Goal: Task Accomplishment & Management: Use online tool/utility

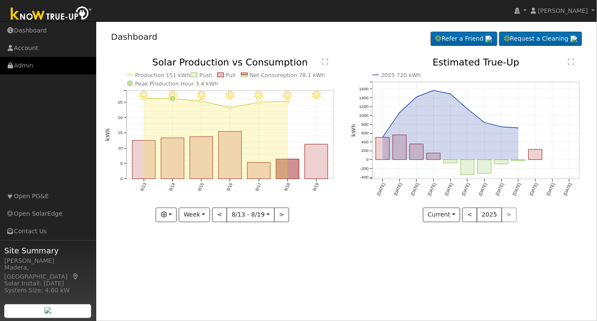
click at [30, 65] on link "Admin" at bounding box center [48, 66] width 96 height 18
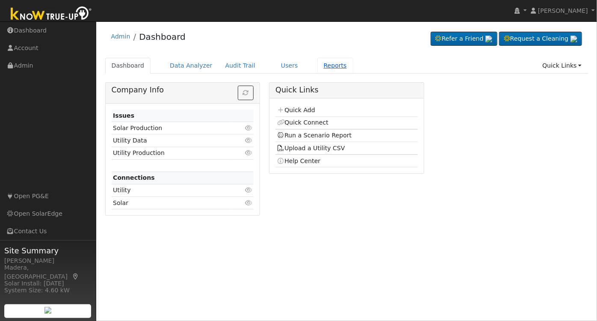
click at [317, 60] on link "Reports" at bounding box center [335, 66] width 36 height 16
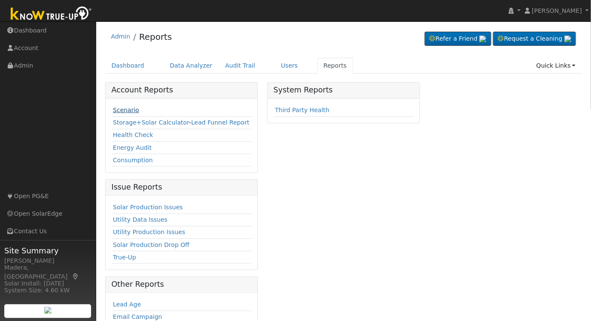
click at [123, 107] on link "Scenario" at bounding box center [126, 109] width 26 height 7
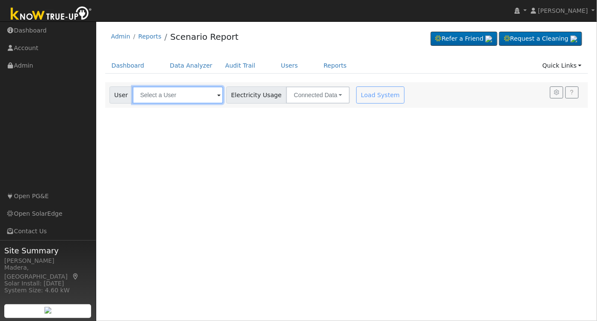
drag, startPoint x: 165, startPoint y: 97, endPoint x: 225, endPoint y: 149, distance: 79.1
click at [165, 97] on input "text" at bounding box center [177, 94] width 91 height 17
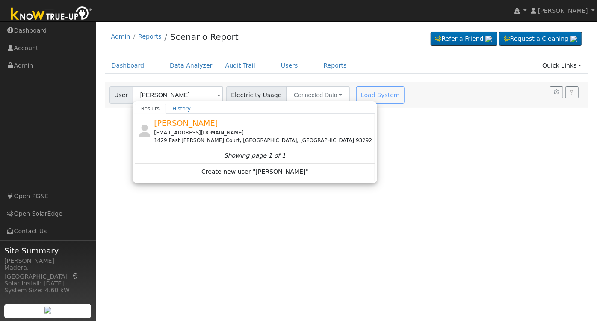
click at [229, 124] on div "Stephen Puerner stephenpuerner@gmail.com 1429 East Laura Court, Visalia, CA 932…" at bounding box center [263, 130] width 219 height 27
type input "Stephen Puerner"
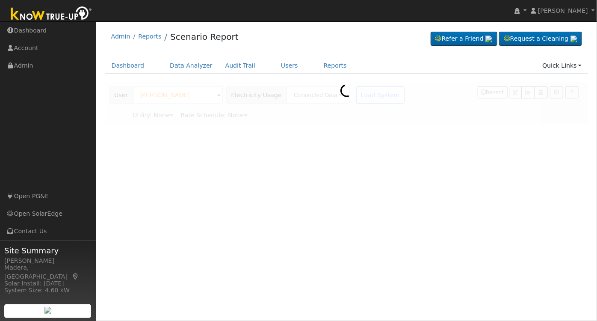
type input "Southern California Edison"
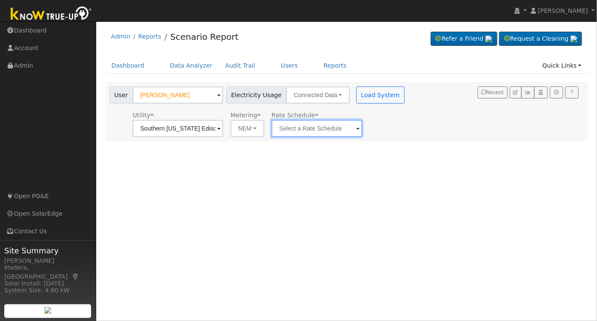
click at [223, 125] on input "text" at bounding box center [177, 128] width 91 height 17
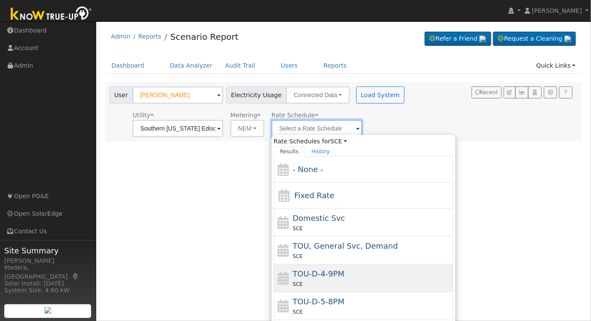
scroll to position [65, 0]
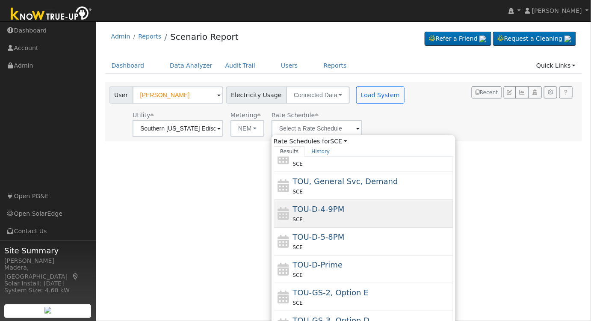
click at [332, 207] on span "TOU-D-4-9PM" at bounding box center [319, 208] width 52 height 9
type input "TOU-D-4-9PM"
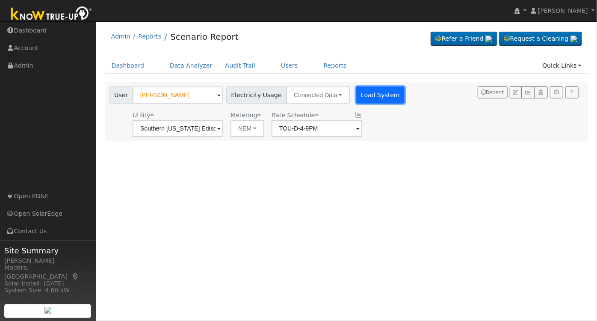
click at [362, 89] on button "Load System" at bounding box center [380, 94] width 49 height 17
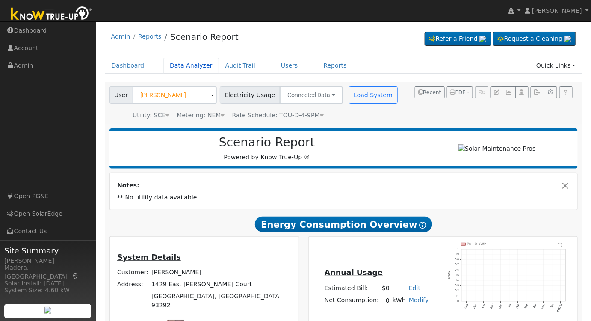
click at [184, 70] on link "Data Analyzer" at bounding box center [191, 66] width 56 height 16
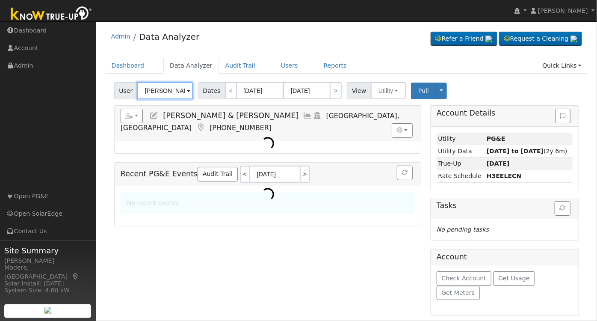
click at [172, 88] on input "[PERSON_NAME] & [PERSON_NAME]" at bounding box center [165, 90] width 56 height 17
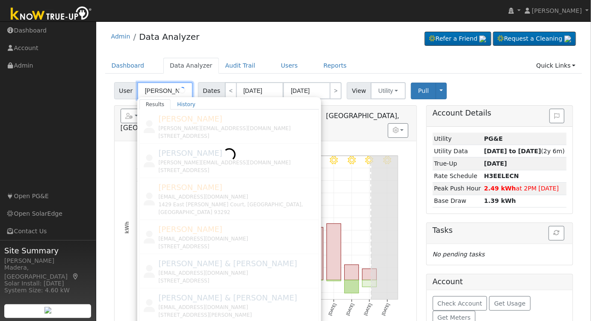
scroll to position [0, 3]
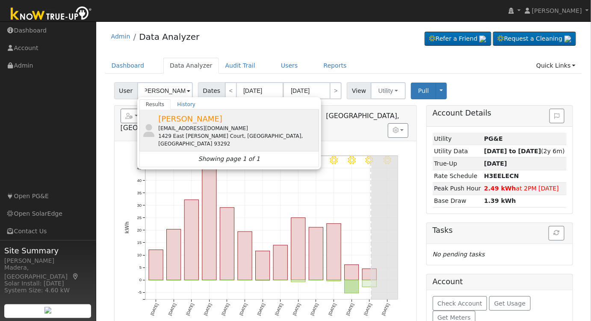
click at [176, 138] on div "1429 East [PERSON_NAME] Court, [GEOGRAPHIC_DATA], [GEOGRAPHIC_DATA] 93292" at bounding box center [237, 139] width 159 height 15
type input "Stephen Puerner"
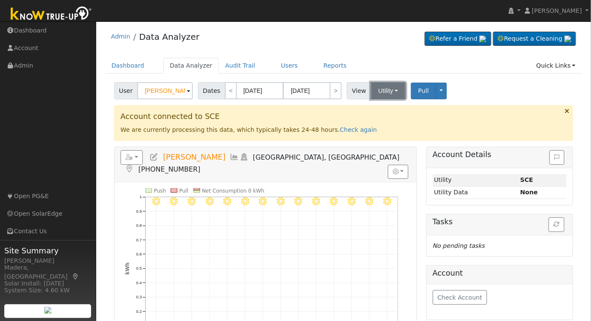
click at [385, 85] on button "Utility" at bounding box center [387, 90] width 35 height 17
click at [380, 67] on ul "Dashboard Data Analyzer Audit Trail Users Reports Quick Links Quick Add Quick C…" at bounding box center [343, 66] width 477 height 16
click at [177, 88] on input "Stephen Puerner" at bounding box center [165, 90] width 56 height 17
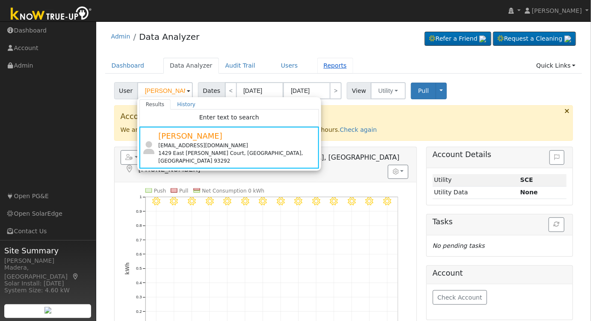
click at [320, 65] on link "Reports" at bounding box center [335, 66] width 36 height 16
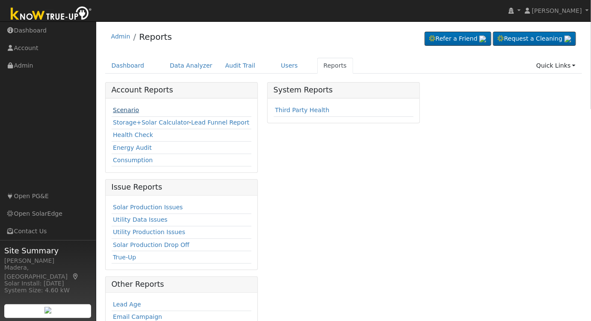
click at [124, 108] on link "Scenario" at bounding box center [126, 109] width 26 height 7
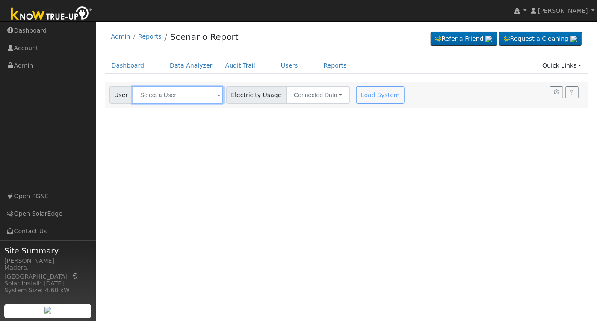
click at [186, 97] on input "text" at bounding box center [177, 94] width 91 height 17
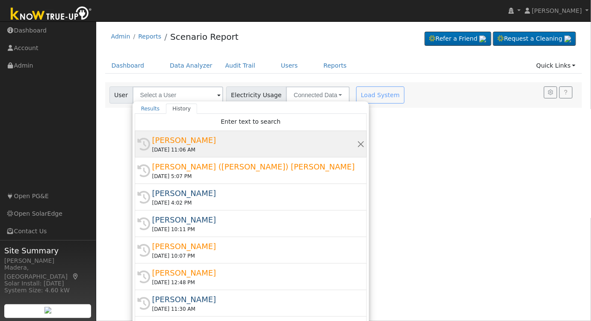
click at [194, 141] on div "[PERSON_NAME]" at bounding box center [254, 140] width 205 height 12
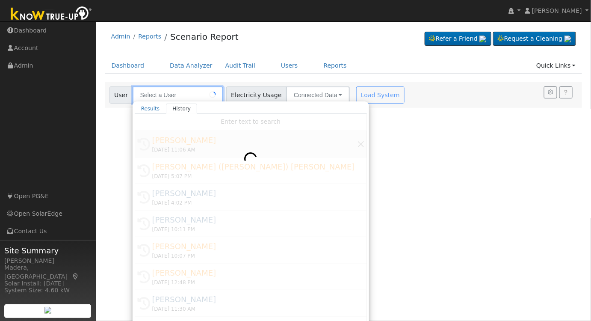
type input "[PERSON_NAME]"
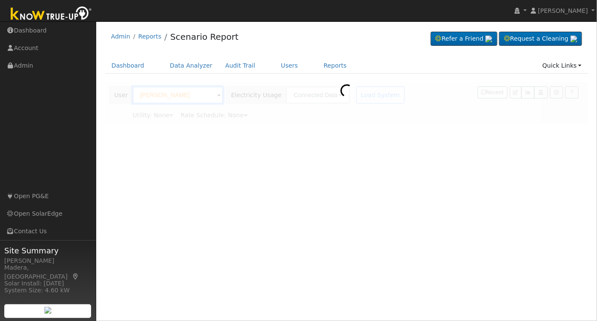
type input "Southern California Edison"
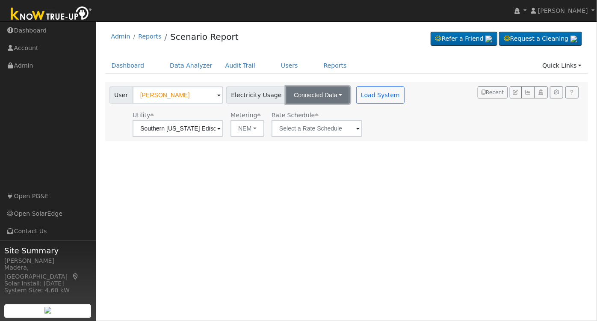
click at [322, 94] on button "Connected Data" at bounding box center [318, 94] width 64 height 17
click at [300, 128] on link "Estimated Data" at bounding box center [318, 126] width 61 height 12
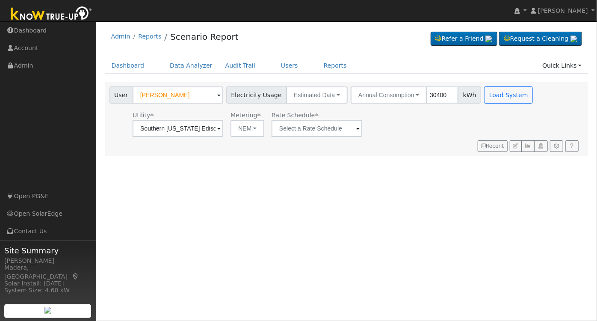
type input "30400"
click at [223, 131] on input "text" at bounding box center [177, 128] width 91 height 17
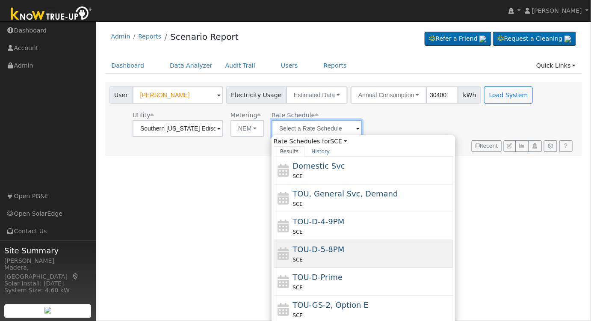
scroll to position [65, 0]
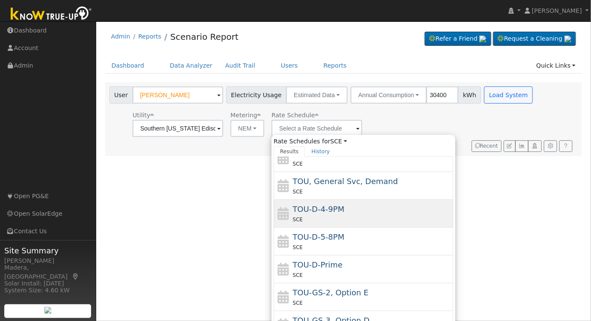
click at [344, 203] on div "TOU-D-4-9PM SCE" at bounding box center [372, 213] width 159 height 21
type input "TOU-D-4-9PM"
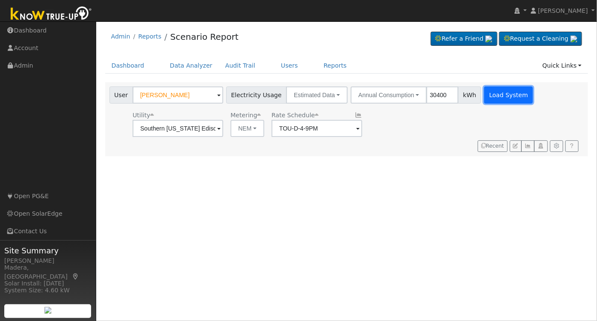
click at [493, 94] on button "Load System" at bounding box center [508, 94] width 49 height 17
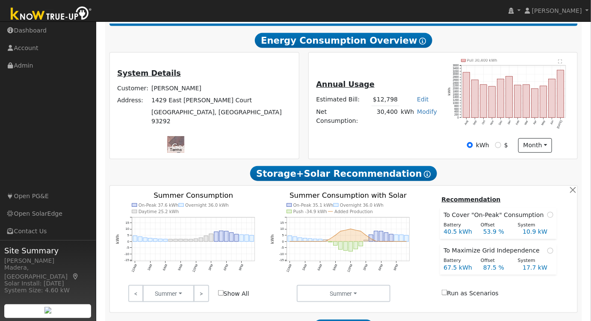
scroll to position [276, 0]
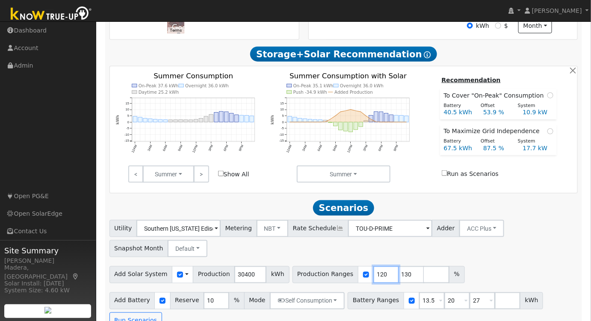
drag, startPoint x: 370, startPoint y: 275, endPoint x: 337, endPoint y: 279, distance: 33.6
click at [337, 279] on div "Production Ranges 120 130 %" at bounding box center [378, 274] width 172 height 17
type input "130"
drag, startPoint x: 370, startPoint y: 277, endPoint x: 332, endPoint y: 276, distance: 38.0
click at [373, 277] on input "131" at bounding box center [386, 274] width 26 height 17
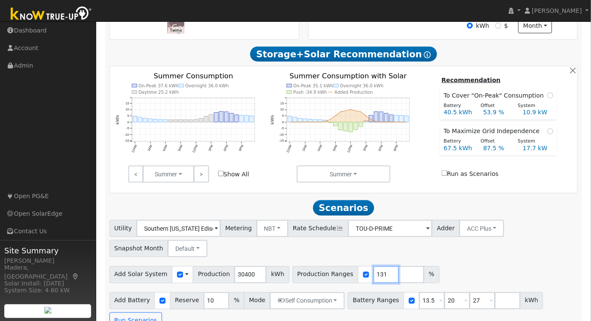
drag, startPoint x: 365, startPoint y: 276, endPoint x: 317, endPoint y: 277, distance: 47.9
click at [317, 277] on div "Production Ranges 131 %" at bounding box center [365, 274] width 147 height 17
type input "103"
click at [414, 253] on div "Utility Southern California Edison Metering NBT NEM NBT Rate Schedule TOU-D-PRI…" at bounding box center [343, 237] width 471 height 40
drag, startPoint x: 418, startPoint y: 304, endPoint x: 383, endPoint y: 310, distance: 35.6
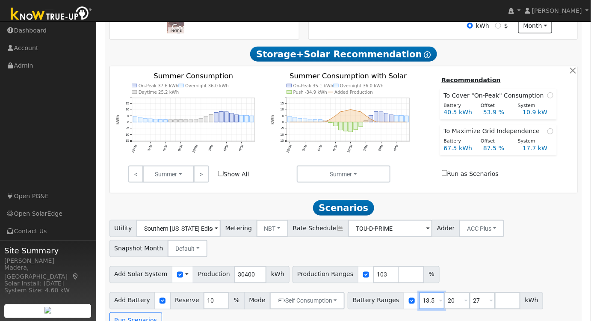
click at [383, 309] on div "Battery Ranges 13.5 Overrides Reserve % Mode None None Self Consumption Peak Sa…" at bounding box center [444, 300] width 195 height 17
type input "20"
type input "27"
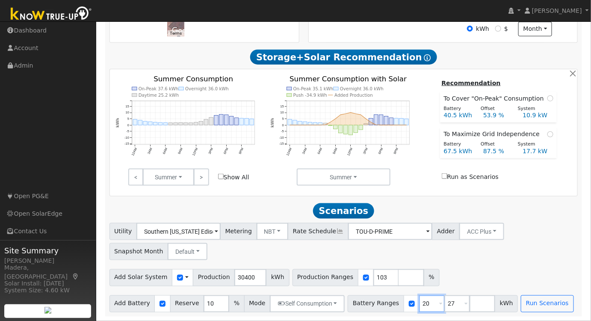
drag, startPoint x: 414, startPoint y: 304, endPoint x: 386, endPoint y: 304, distance: 27.3
click at [387, 304] on div "Battery Ranges 20 Overrides Reserve % Mode None None Self Consumption Peak Savi…" at bounding box center [432, 303] width 170 height 17
type input "27"
drag, startPoint x: 418, startPoint y: 303, endPoint x: 376, endPoint y: 305, distance: 41.9
click at [377, 305] on div "Battery Ranges 27 Overrides Reserve % Mode None None Self Consumption Peak Savi…" at bounding box center [419, 303] width 145 height 17
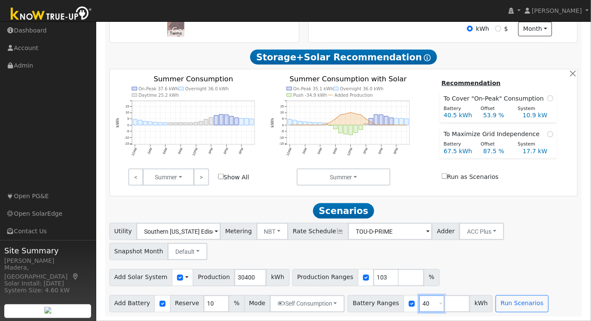
type input "40"
click at [451, 264] on div "Utility Southern California Edison Metering NBT NEM NBT Rate Schedule TOU-D-PRI…" at bounding box center [343, 267] width 477 height 89
click at [308, 304] on button "Self Consumption" at bounding box center [307, 303] width 75 height 17
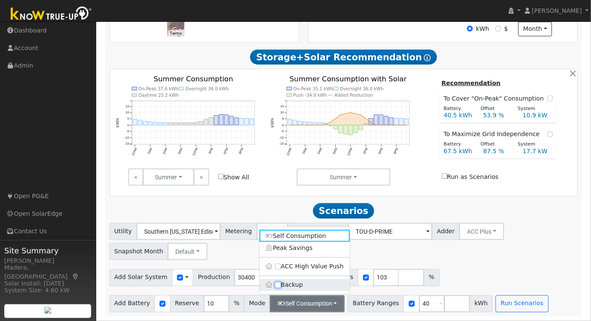
click at [278, 285] on input "Backup" at bounding box center [278, 285] width 6 height 6
checkbox input "true"
type input "20"
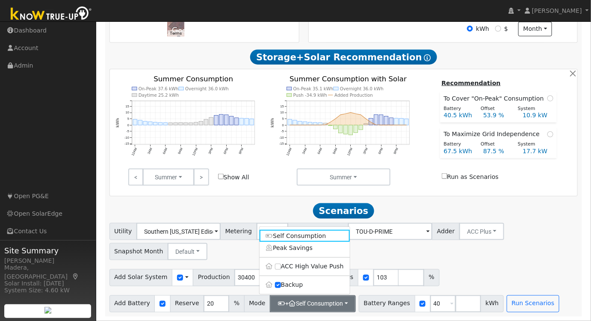
click at [462, 273] on div "Add Solar System Use CSV Data Production 30400 kWh Production Ranges 103 %" at bounding box center [343, 276] width 471 height 20
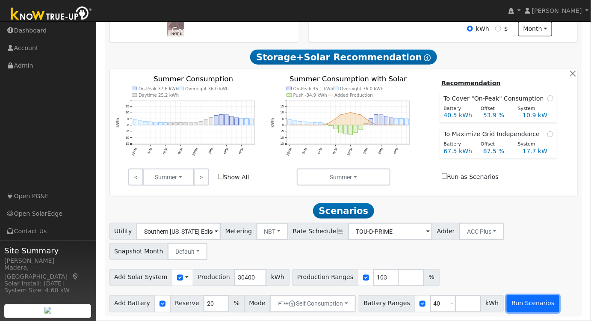
click at [517, 305] on button "Run Scenarios" at bounding box center [532, 303] width 53 height 17
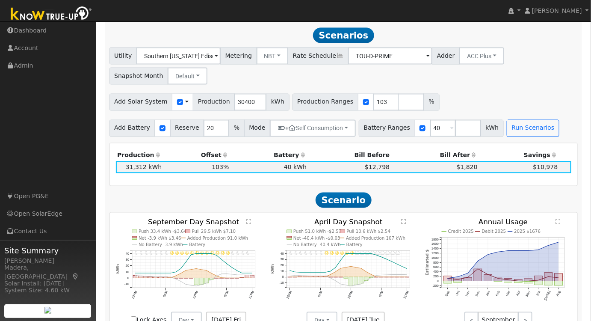
scroll to position [453, 0]
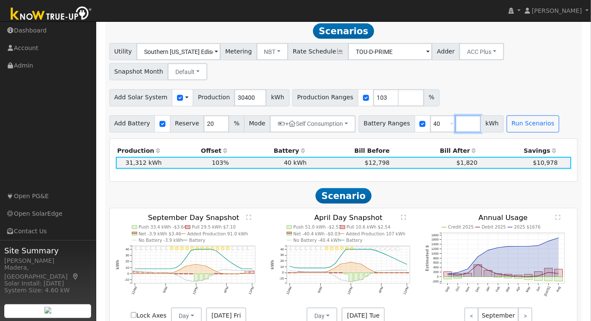
click at [455, 129] on input "number" at bounding box center [468, 123] width 26 height 17
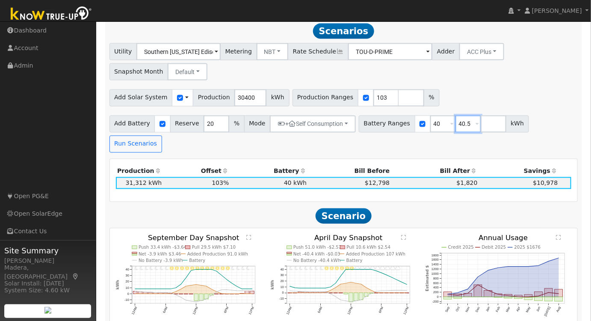
type input "40.5"
click at [469, 79] on div "Utility Southern California Edison Metering NBT NEM NBT Rate Schedule TOU-D-PRI…" at bounding box center [343, 60] width 471 height 40
click at [162, 135] on button "Run Scenarios" at bounding box center [135, 143] width 53 height 17
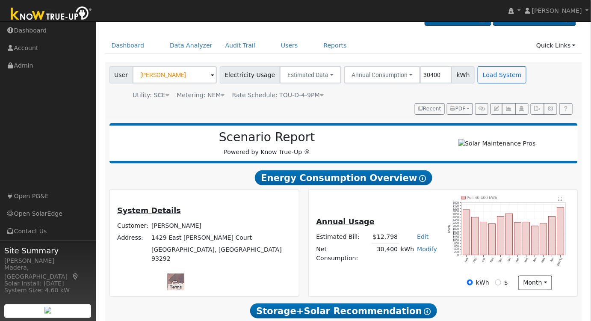
scroll to position [0, 0]
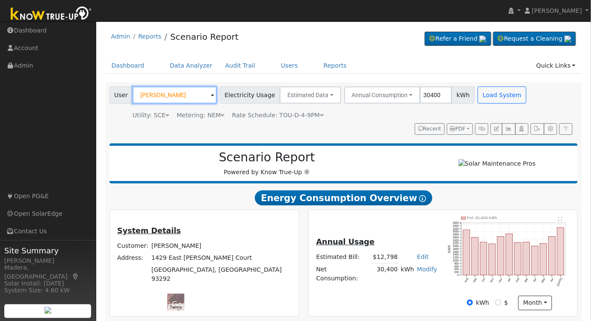
click at [183, 95] on input "Stephen Puerner" at bounding box center [174, 94] width 84 height 17
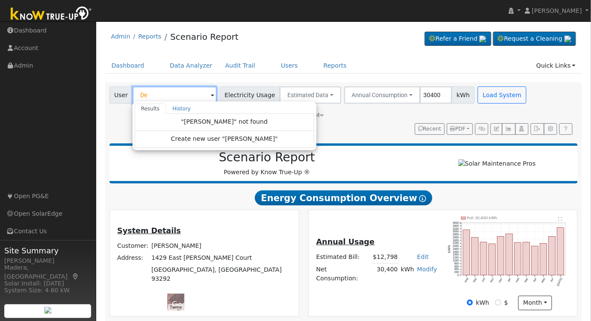
type input "D"
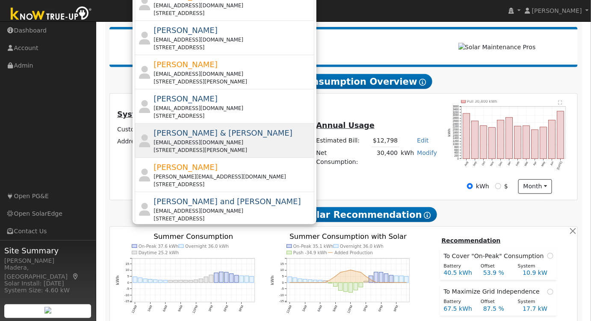
scroll to position [317, 0]
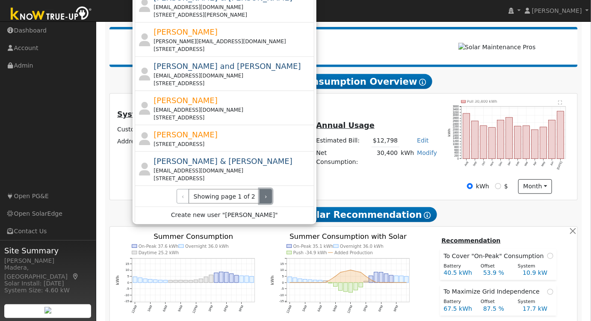
click at [259, 194] on button "›" at bounding box center [265, 196] width 12 height 15
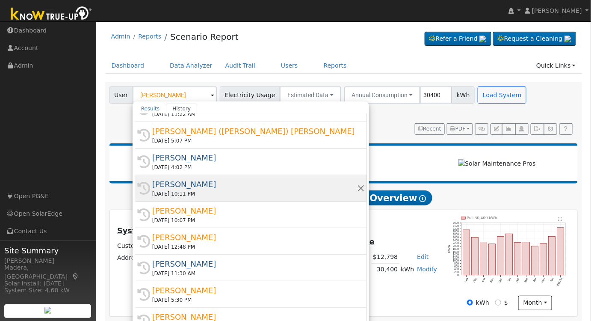
scroll to position [0, 0]
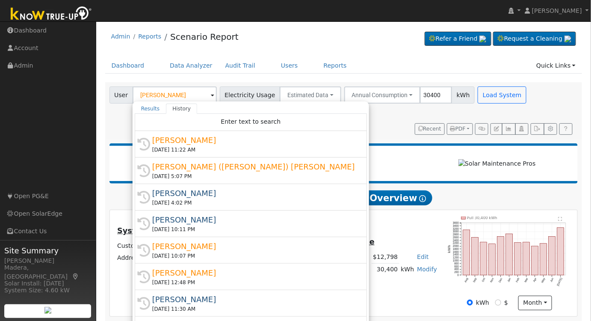
click at [185, 101] on div "Results History "Debra Todd" not found Create new user "Debra Todd" Enter text …" at bounding box center [250, 220] width 236 height 239
click at [187, 97] on input "Debra Todd" at bounding box center [174, 94] width 84 height 17
click at [194, 58] on link "Data Analyzer" at bounding box center [191, 66] width 56 height 16
type input "Stephen Puerner"
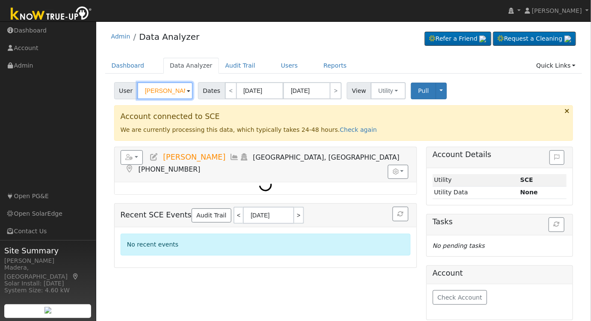
click at [165, 91] on input "[PERSON_NAME]" at bounding box center [165, 90] width 56 height 17
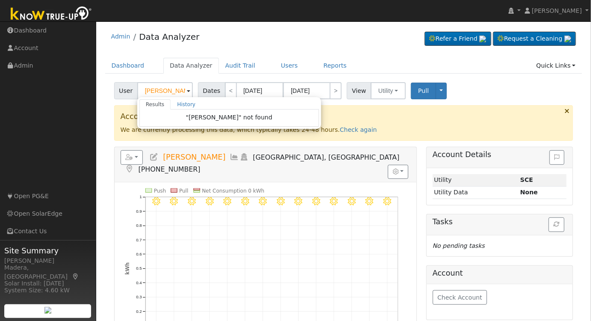
click at [302, 33] on div "Admin Data Analyzer Refer a Friend Request a Cleaning" at bounding box center [343, 39] width 477 height 26
type input "Stephen Puerner"
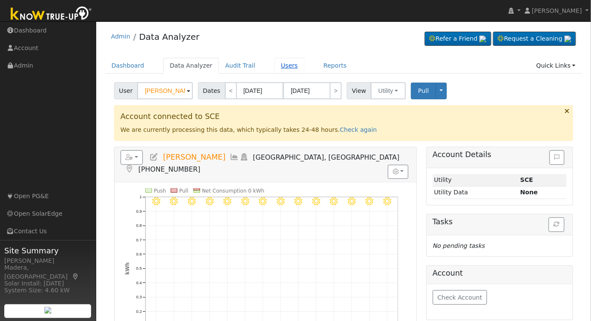
click at [274, 65] on link "Users" at bounding box center [289, 66] width 30 height 16
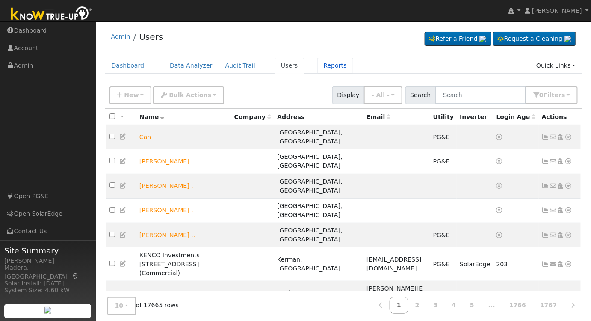
click at [317, 64] on link "Reports" at bounding box center [335, 66] width 36 height 16
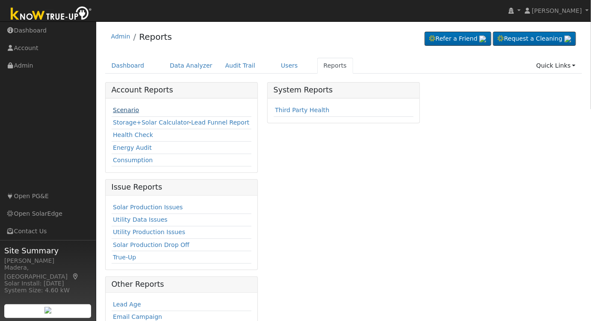
click at [122, 109] on link "Scenario" at bounding box center [126, 109] width 26 height 7
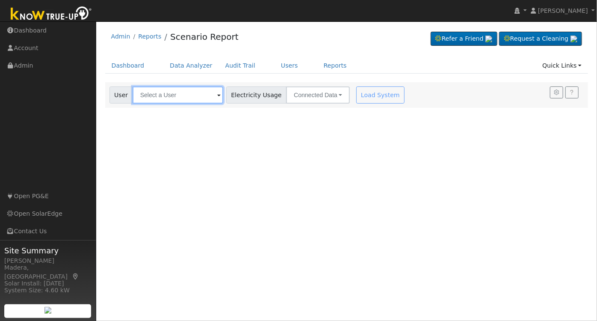
click at [154, 90] on input "text" at bounding box center [177, 94] width 91 height 17
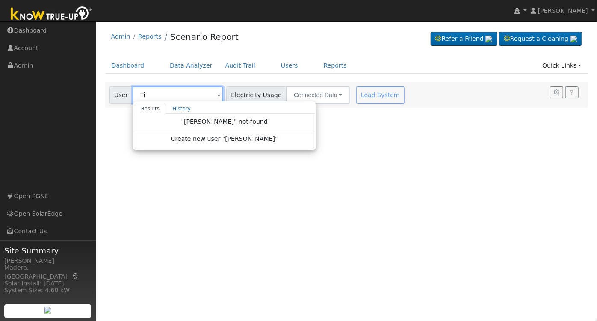
type input "T"
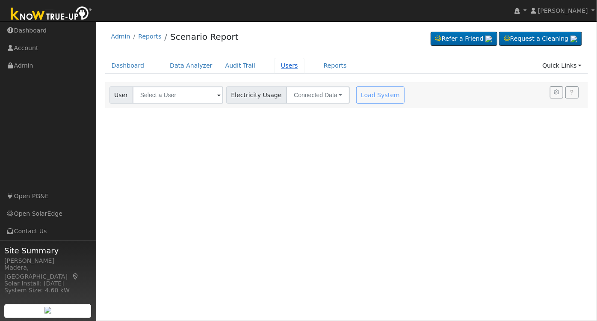
click at [274, 66] on link "Users" at bounding box center [289, 66] width 30 height 16
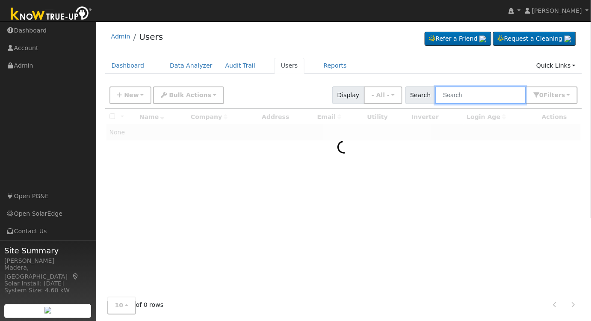
click at [485, 96] on input "text" at bounding box center [480, 95] width 91 height 18
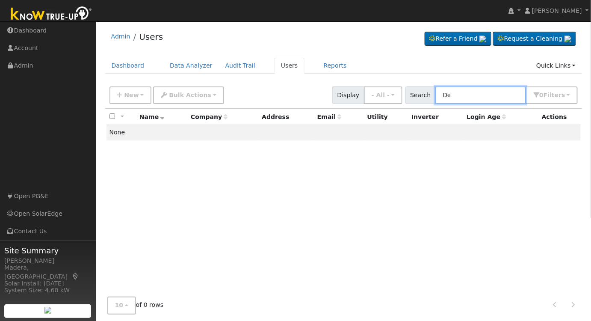
type input "D"
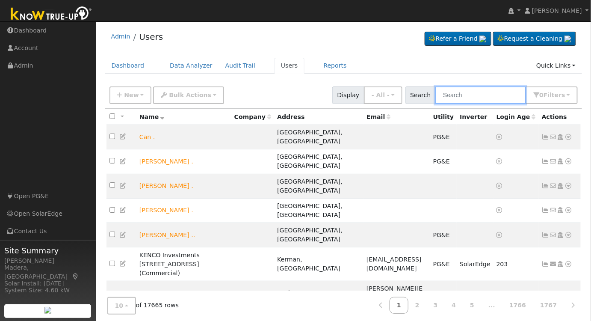
click at [469, 91] on input "text" at bounding box center [480, 95] width 91 height 18
click at [322, 63] on link "Reports" at bounding box center [335, 66] width 36 height 16
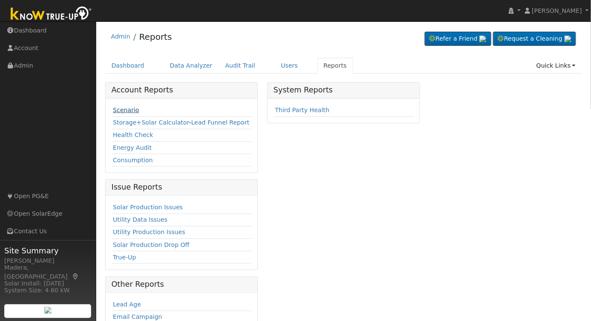
click at [125, 111] on link "Scenario" at bounding box center [126, 109] width 26 height 7
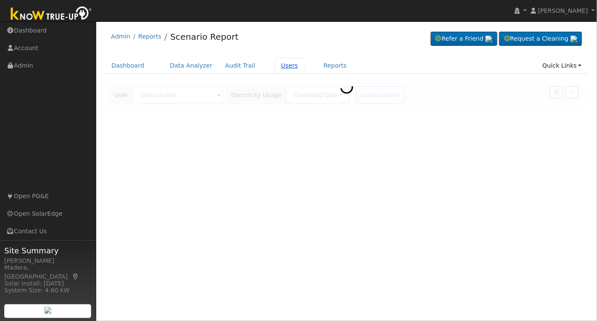
click at [274, 68] on link "Users" at bounding box center [289, 66] width 30 height 16
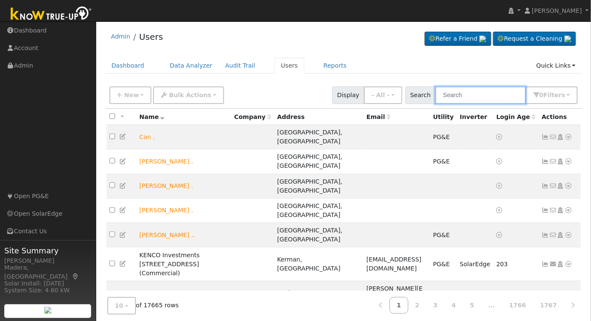
click at [481, 90] on input "text" at bounding box center [480, 95] width 91 height 18
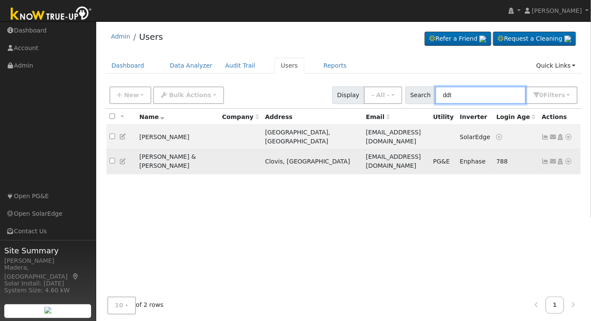
type input "ddt"
click at [567, 158] on icon at bounding box center [569, 161] width 8 height 6
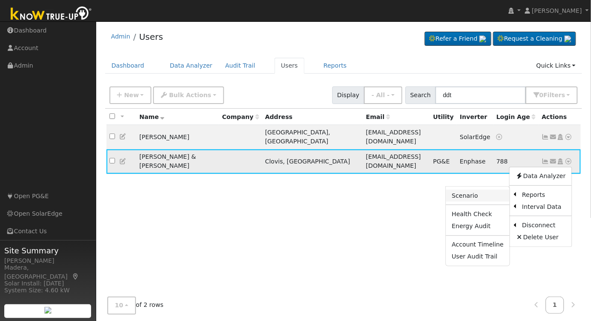
click at [473, 189] on link "Scenario" at bounding box center [478, 195] width 64 height 12
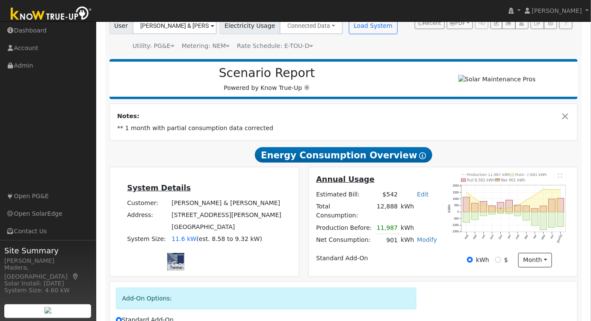
scroll to position [116, 0]
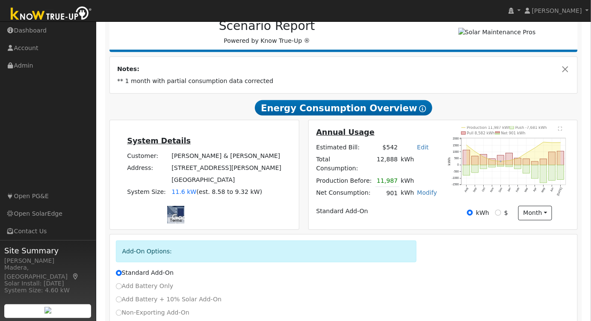
click at [423, 189] on link "Modify" at bounding box center [427, 192] width 20 height 7
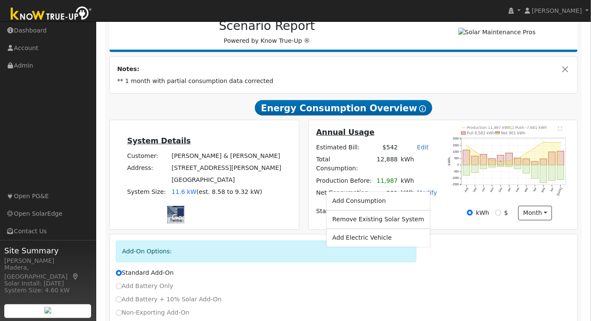
click at [387, 206] on link "Add Consumption" at bounding box center [378, 200] width 104 height 12
type input "901"
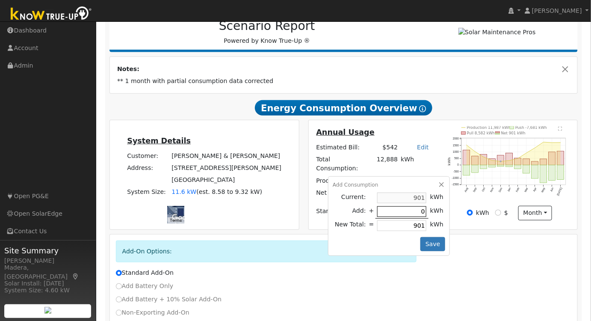
type input "1"
type input "902"
type input "10"
type input "911"
type input "100"
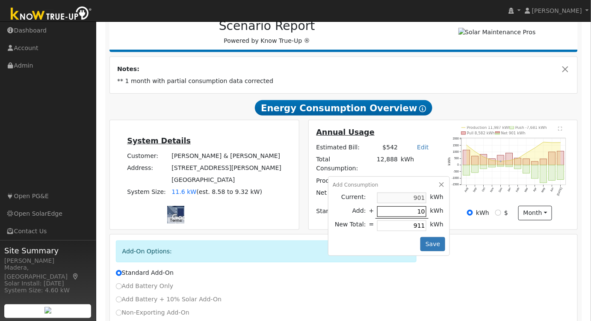
type input "1001"
type input "1000"
type input "1901"
type input "1000"
click at [434, 237] on button "Save" at bounding box center [432, 244] width 25 height 15
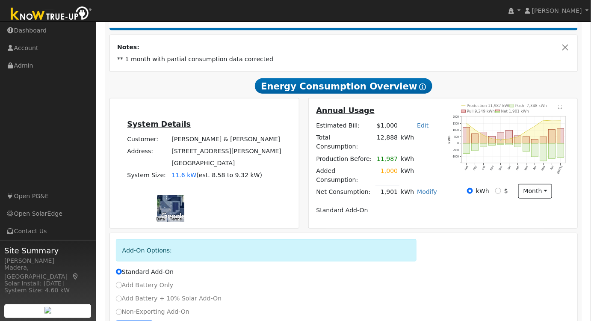
scroll to position [156, 0]
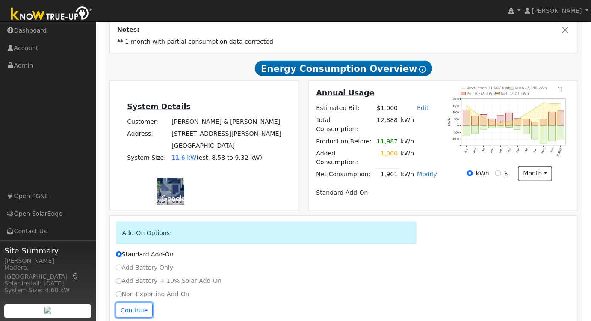
click at [135, 303] on button "Continue" at bounding box center [134, 310] width 37 height 15
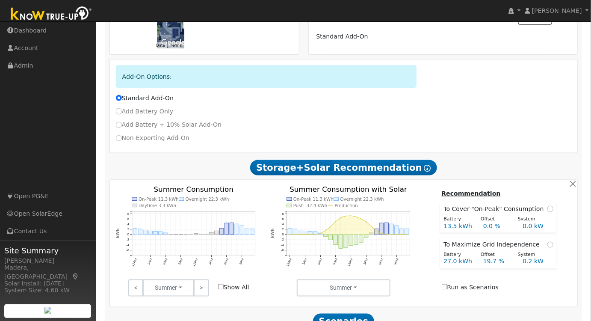
scroll to position [407, 0]
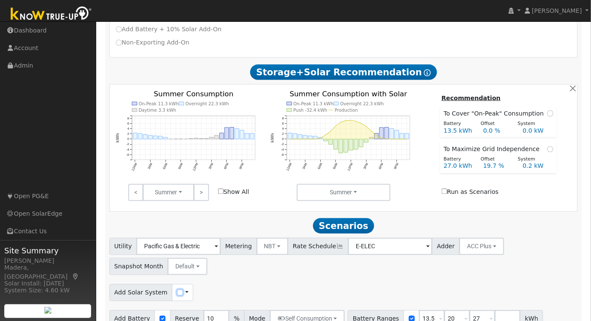
click at [177, 289] on input "checkbox" at bounding box center [180, 292] width 6 height 6
checkbox input "true"
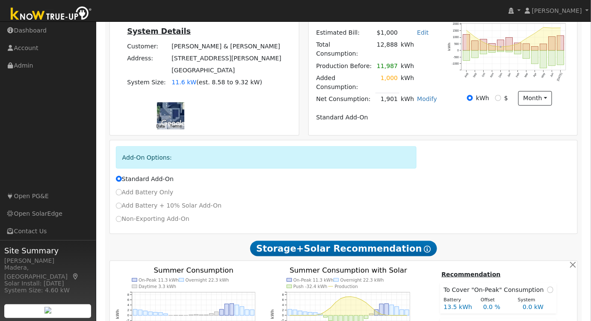
scroll to position [213, 0]
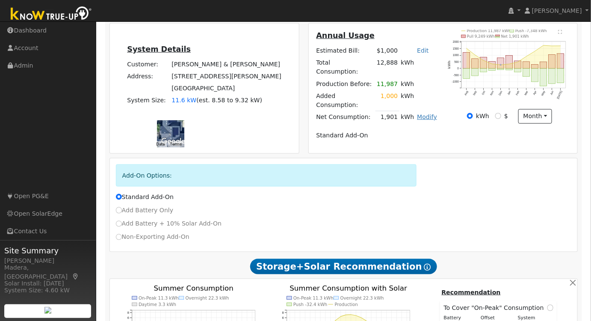
click at [429, 113] on link "Modify" at bounding box center [427, 116] width 20 height 7
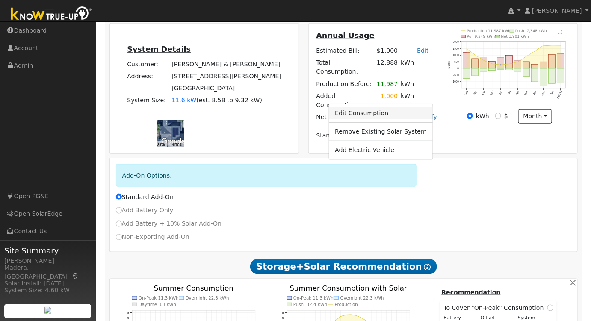
click at [389, 119] on link "Edit Consumption" at bounding box center [381, 113] width 104 height 12
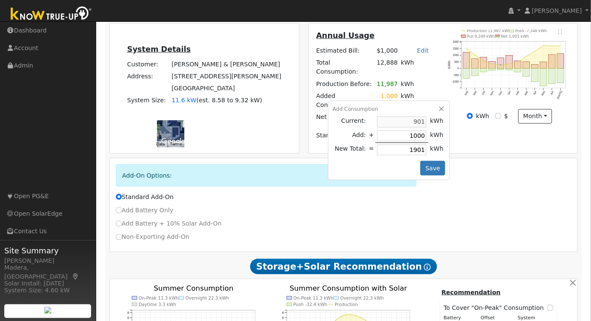
type input "2"
type input "903"
type input "21"
type input "922"
type input "219"
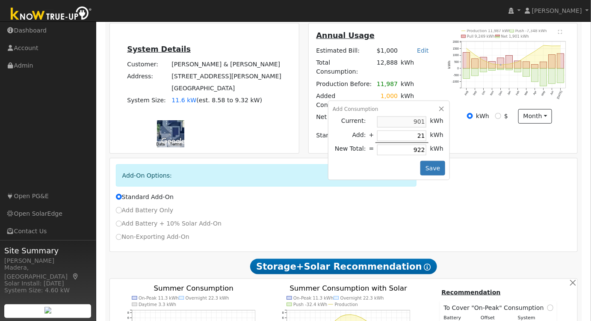
type input "1120"
type input "2194"
type input "3095"
click at [434, 161] on button "Save" at bounding box center [432, 168] width 25 height 15
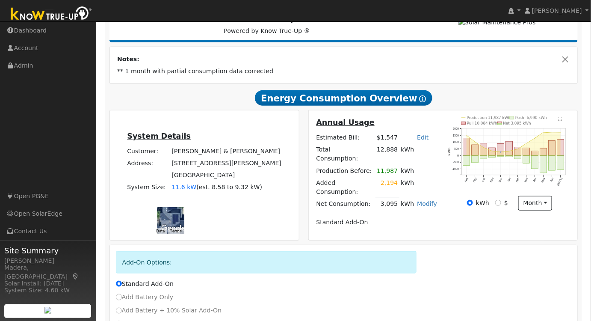
scroll to position [156, 0]
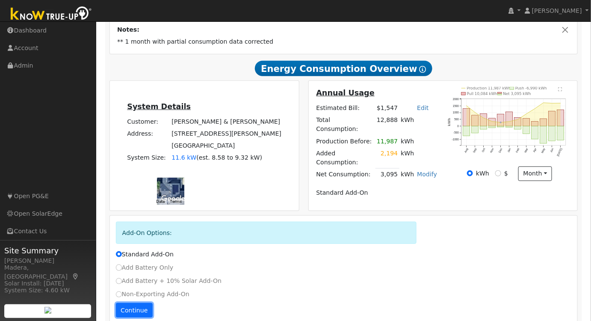
click at [135, 303] on button "Continue" at bounding box center [134, 310] width 37 height 15
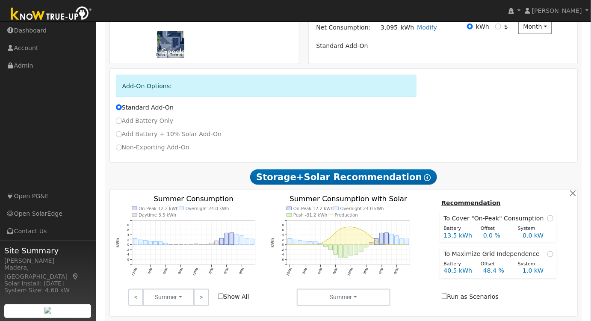
scroll to position [207, 0]
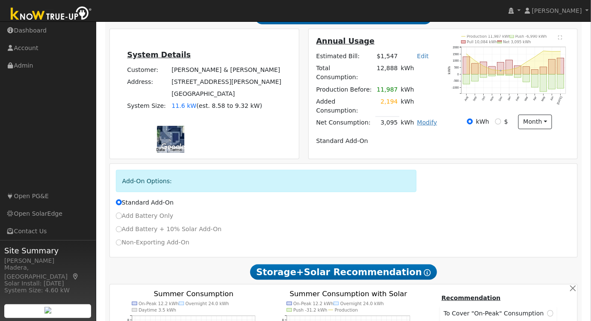
click at [426, 119] on link "Modify" at bounding box center [427, 122] width 20 height 7
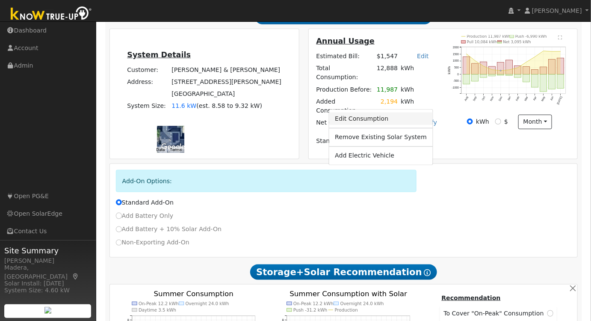
click at [368, 123] on link "Edit Consumption" at bounding box center [381, 118] width 104 height 12
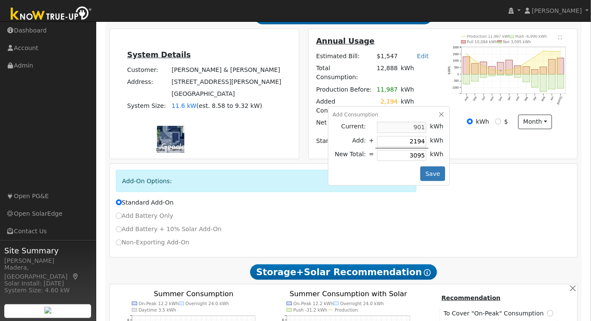
type input "1"
type input "902"
type input "10"
type input "911"
type input "106"
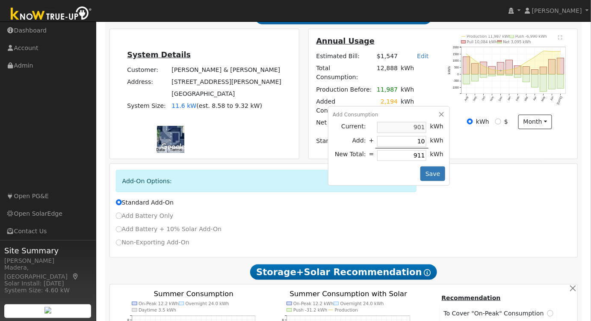
type input "1007"
type input "1061"
type input "1962"
click at [429, 166] on button "Save" at bounding box center [432, 173] width 25 height 15
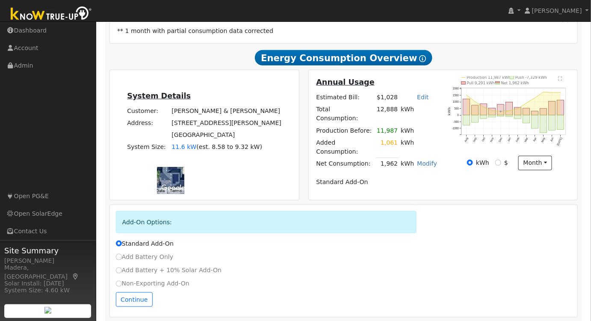
scroll to position [121, 0]
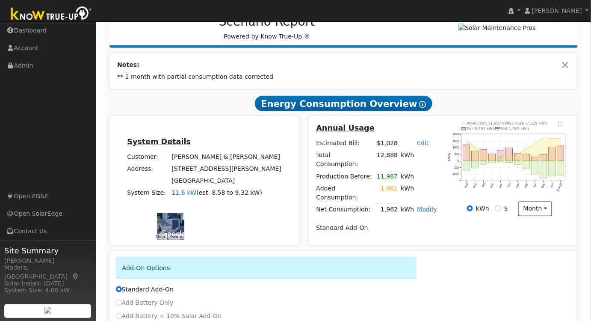
click at [426, 206] on link "Modify" at bounding box center [427, 209] width 20 height 7
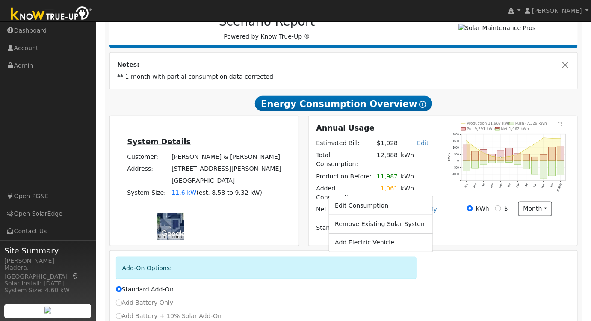
click at [379, 209] on link "Edit Consumption" at bounding box center [381, 205] width 104 height 12
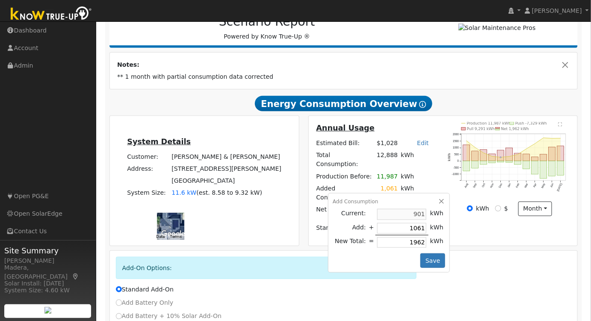
type input "2"
type input "903"
type input "21"
type input "922"
type input "219"
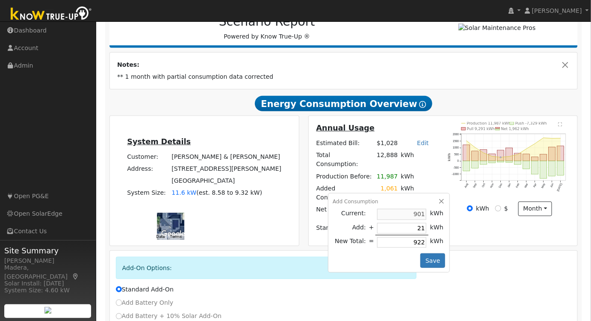
type input "1120"
type input "2194"
type input "3095"
type input "2194"
click at [436, 253] on button "Save" at bounding box center [432, 260] width 25 height 15
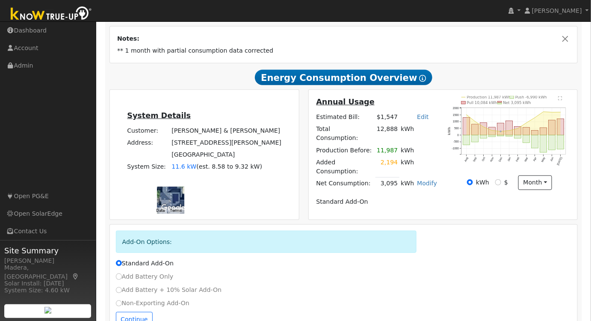
scroll to position [156, 0]
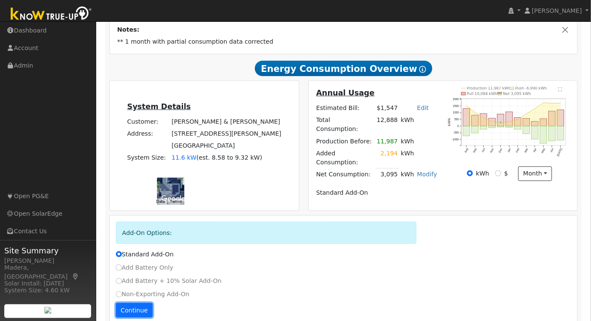
click at [137, 303] on button "Continue" at bounding box center [134, 310] width 37 height 15
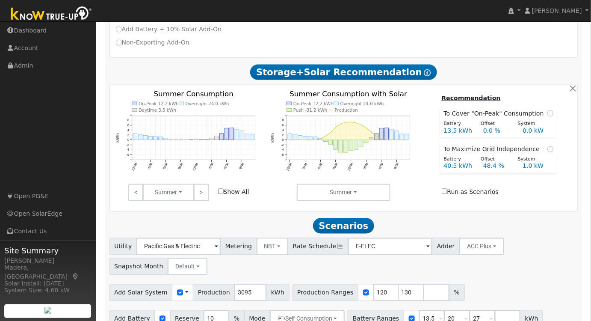
scroll to position [407, 0]
drag, startPoint x: 419, startPoint y: 304, endPoint x: 349, endPoint y: 293, distance: 70.5
click at [349, 307] on div "Add Battery Reserve 10 % Mode Self Consumption Self Consumption Peak Savings AC…" at bounding box center [343, 327] width 471 height 40
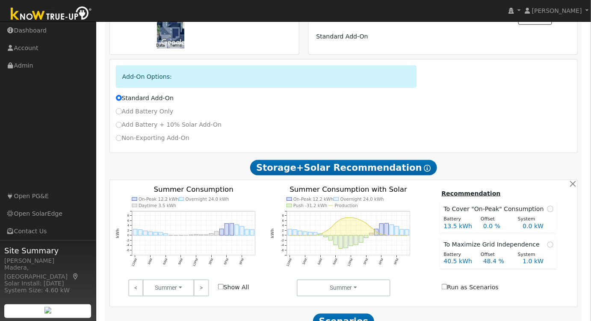
scroll to position [329, 0]
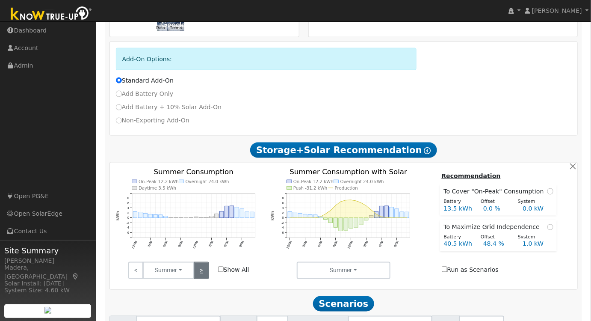
click at [204, 262] on link ">" at bounding box center [201, 270] width 15 height 17
click at [207, 262] on link ">" at bounding box center [201, 270] width 15 height 17
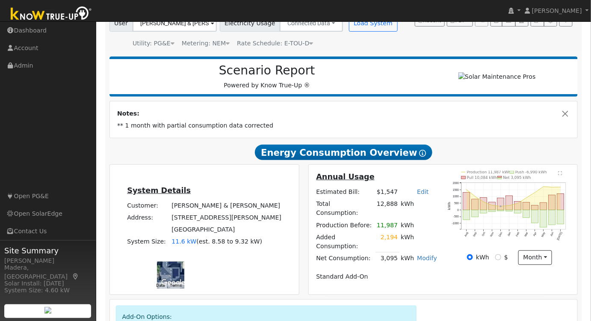
scroll to position [155, 0]
